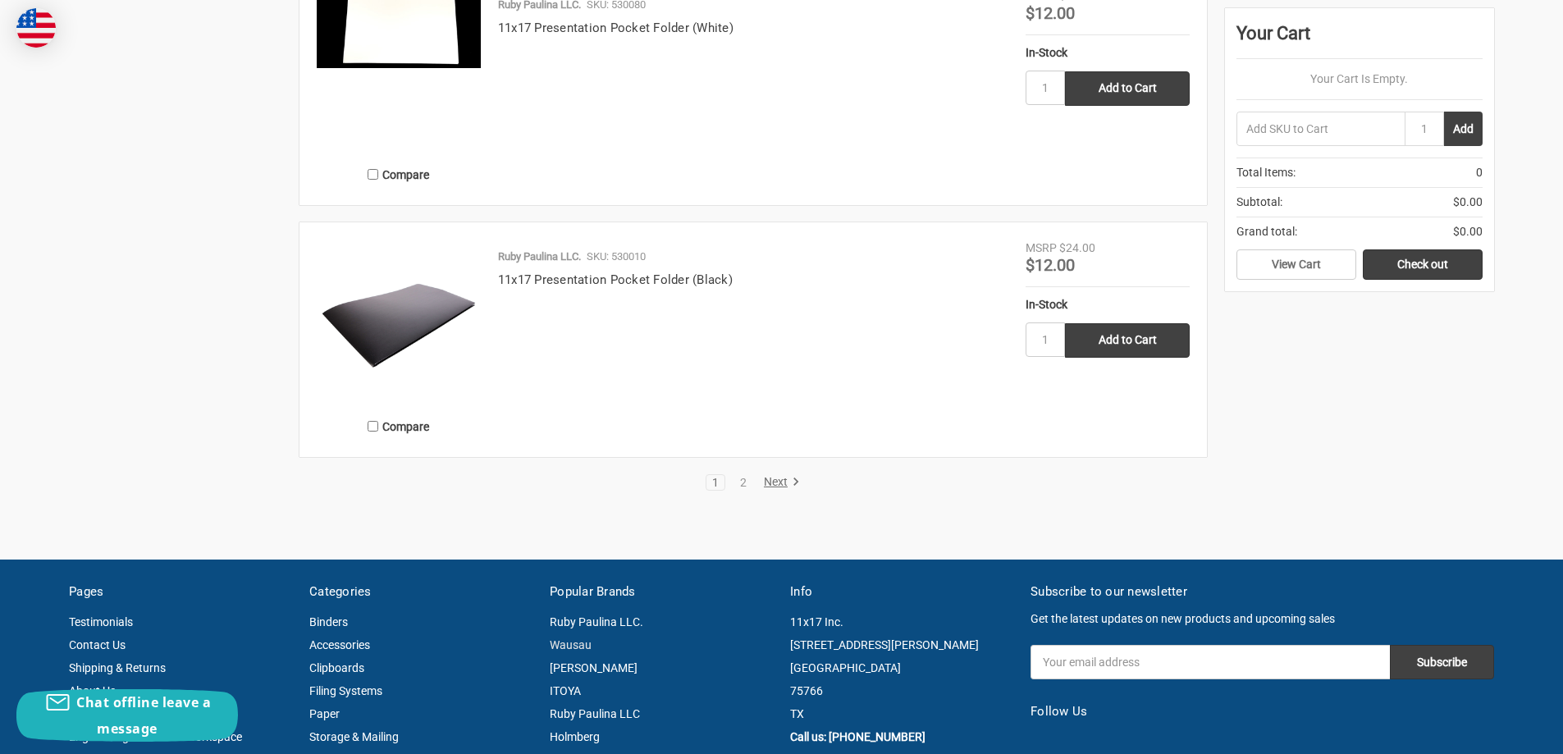
scroll to position [3199, 0]
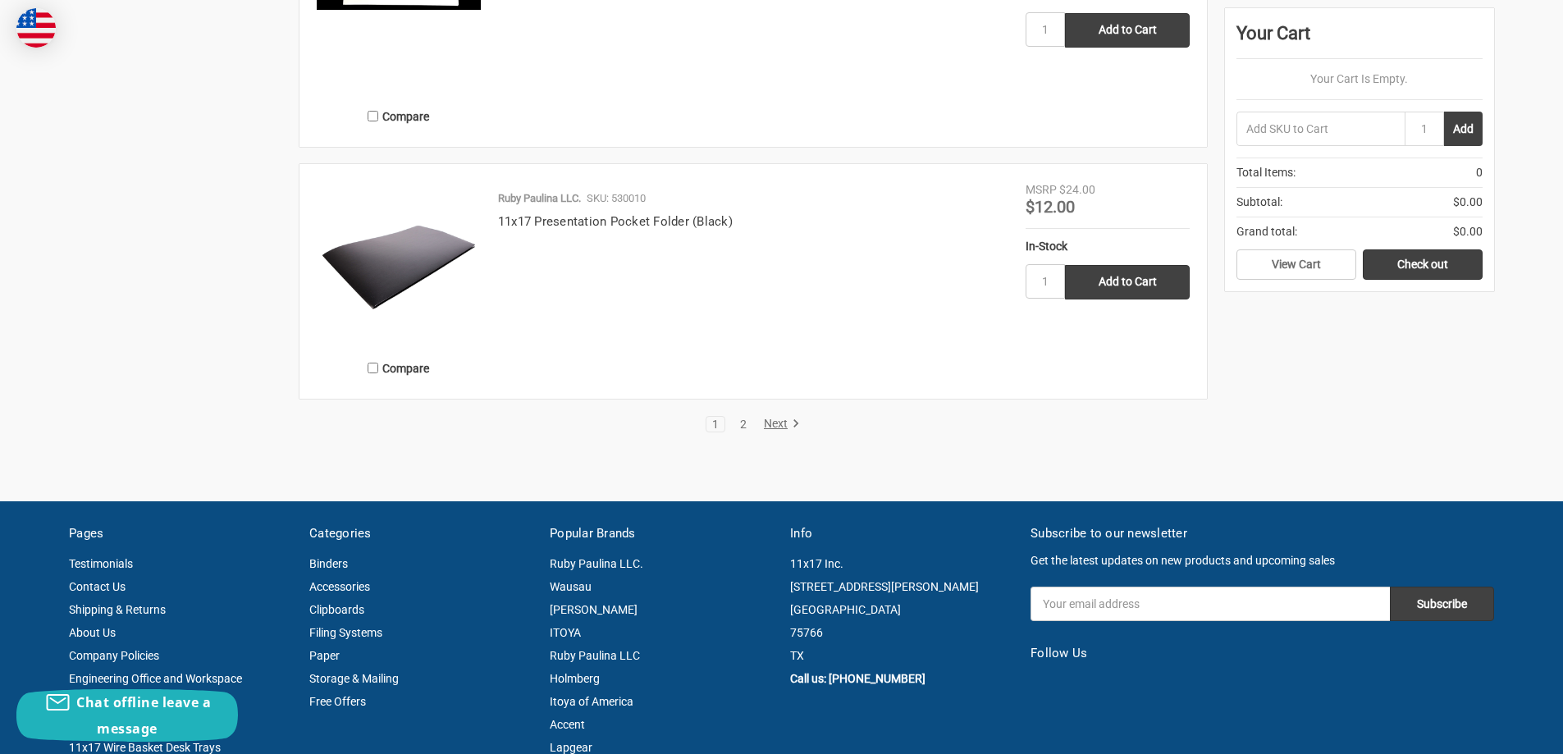
click at [747, 420] on link "2" at bounding box center [743, 423] width 18 height 11
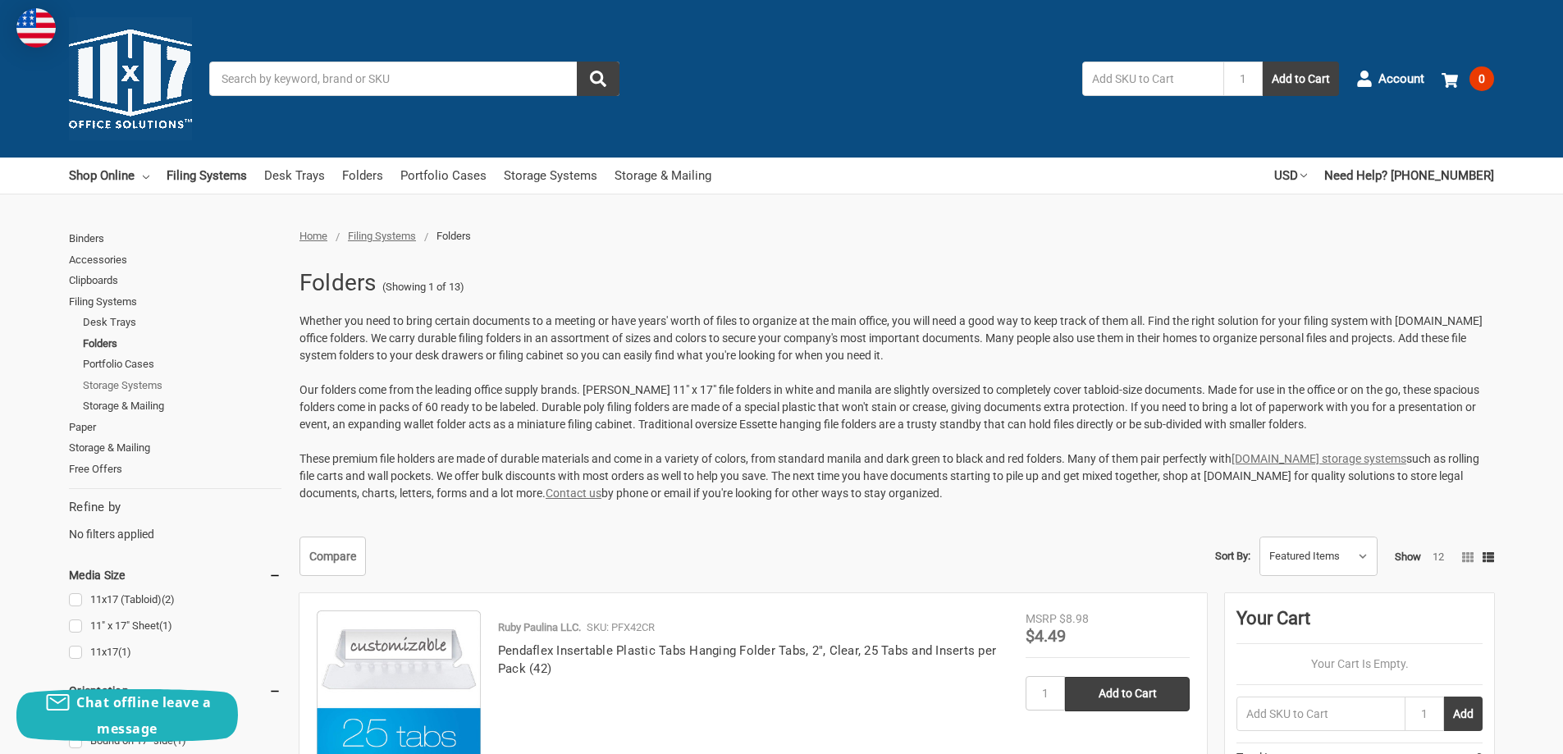
click at [127, 384] on link "Storage Systems" at bounding box center [182, 385] width 199 height 21
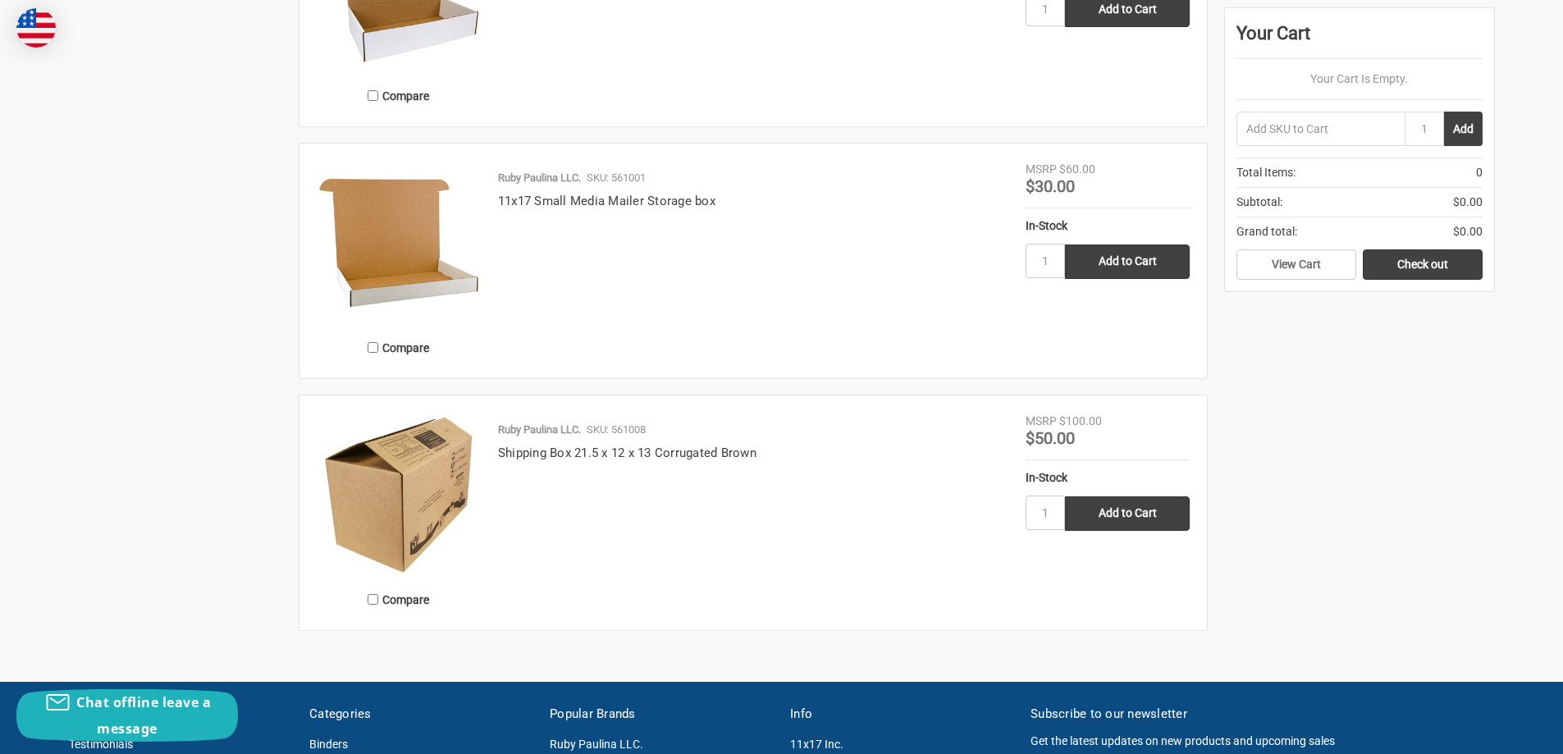
scroll to position [2871, 0]
